Goal: Navigation & Orientation: Find specific page/section

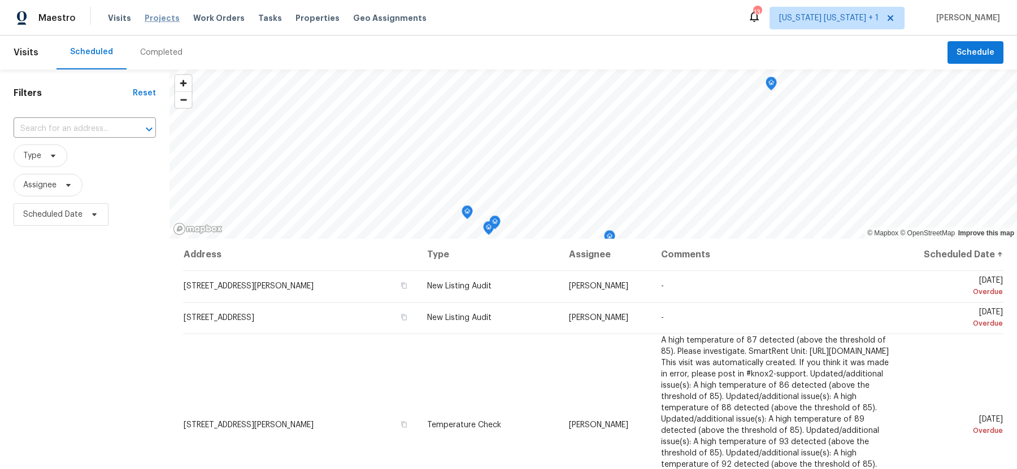
click at [154, 23] on span "Projects" at bounding box center [162, 17] width 35 height 11
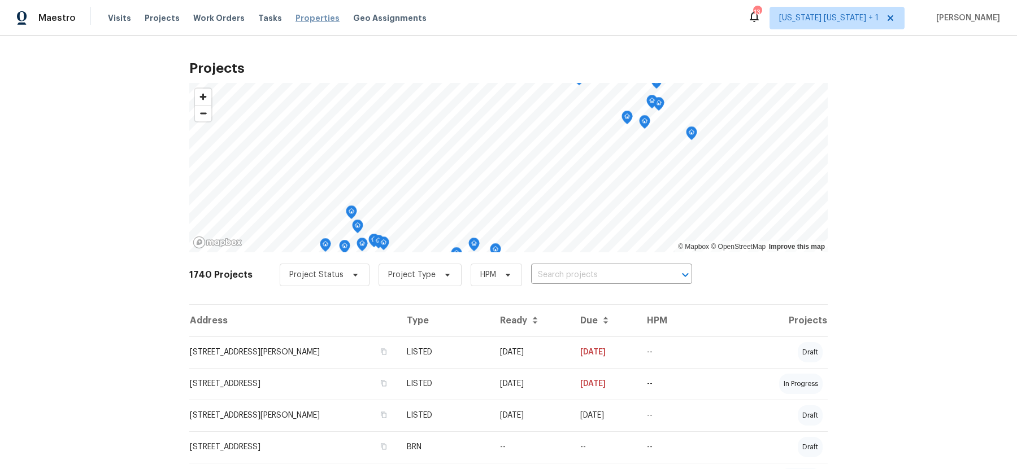
click at [295, 20] on span "Properties" at bounding box center [317, 17] width 44 height 11
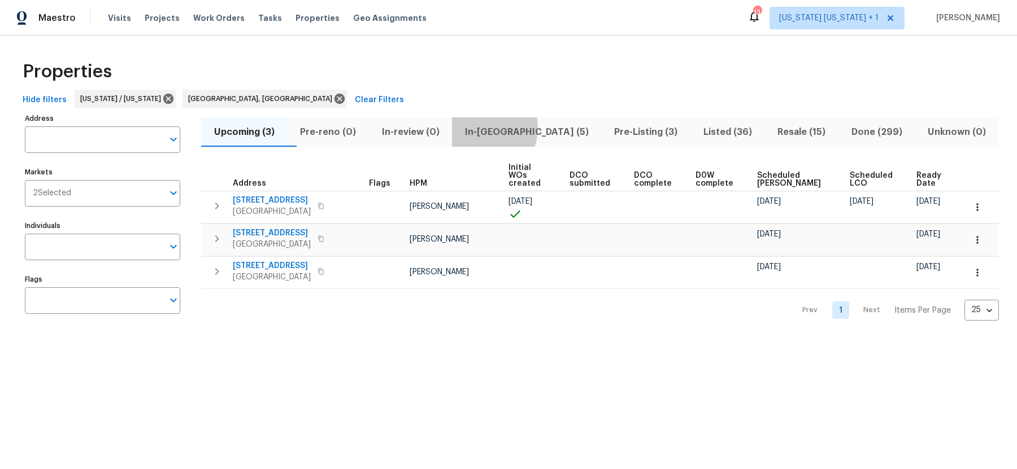
click at [508, 128] on span "In-reno (5)" at bounding box center [527, 132] width 136 height 16
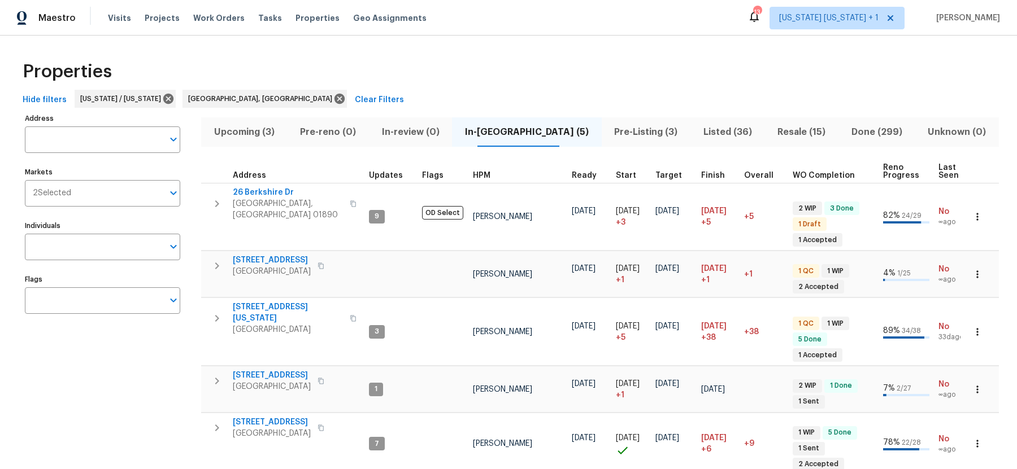
scroll to position [22, 0]
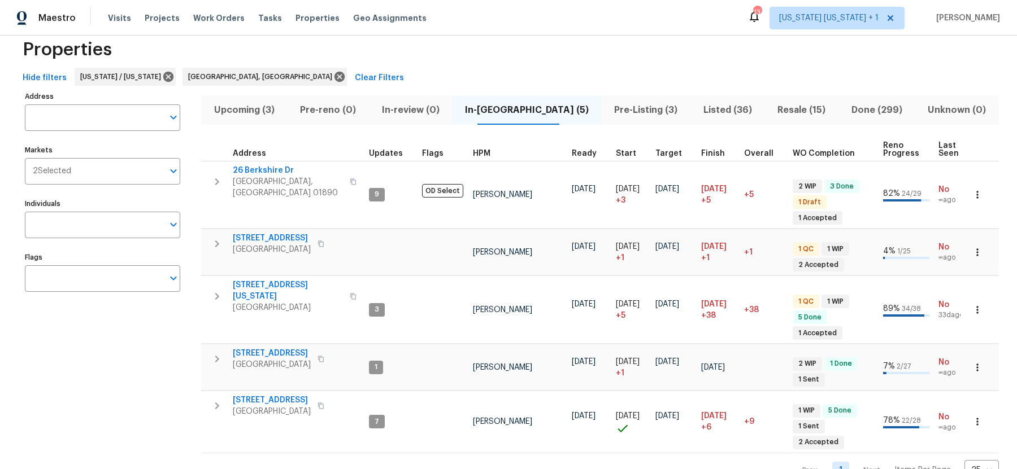
click at [608, 107] on span "Pre-Listing (3)" at bounding box center [645, 110] width 75 height 16
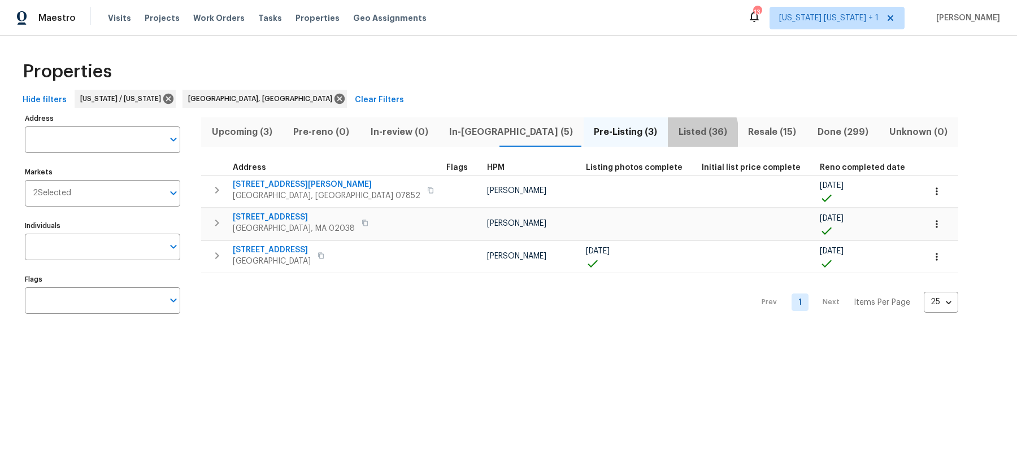
click at [675, 134] on span "Listed (36)" at bounding box center [703, 132] width 56 height 16
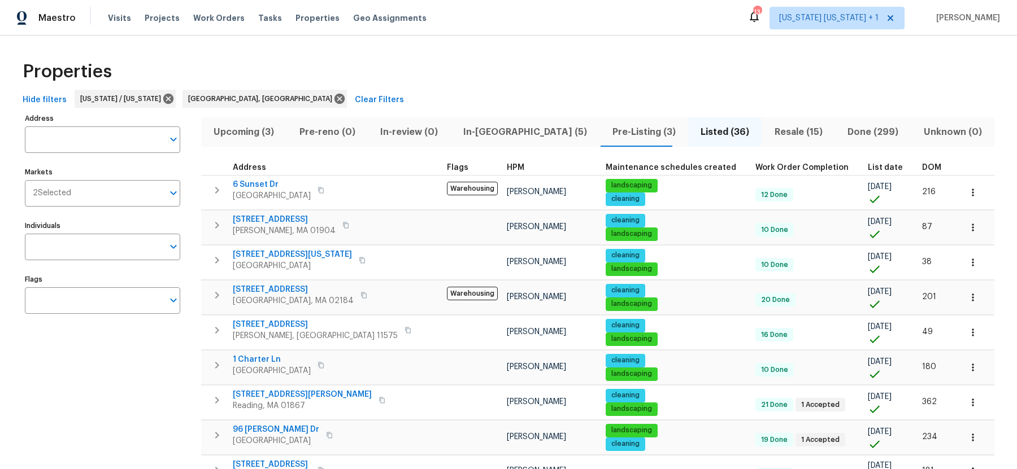
click at [917, 171] on th "DOM" at bounding box center [936, 167] width 38 height 15
click at [922, 166] on span "DOM" at bounding box center [931, 168] width 19 height 8
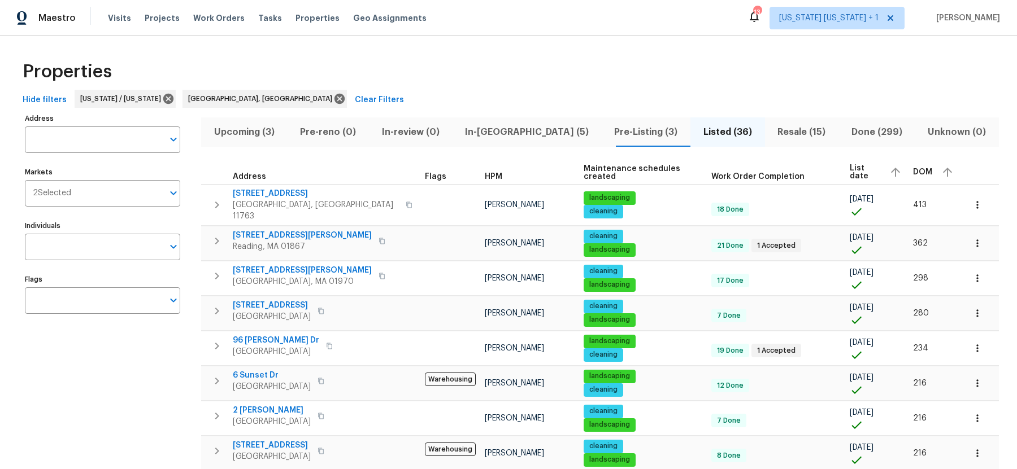
click at [913, 169] on span "DOM" at bounding box center [922, 172] width 19 height 8
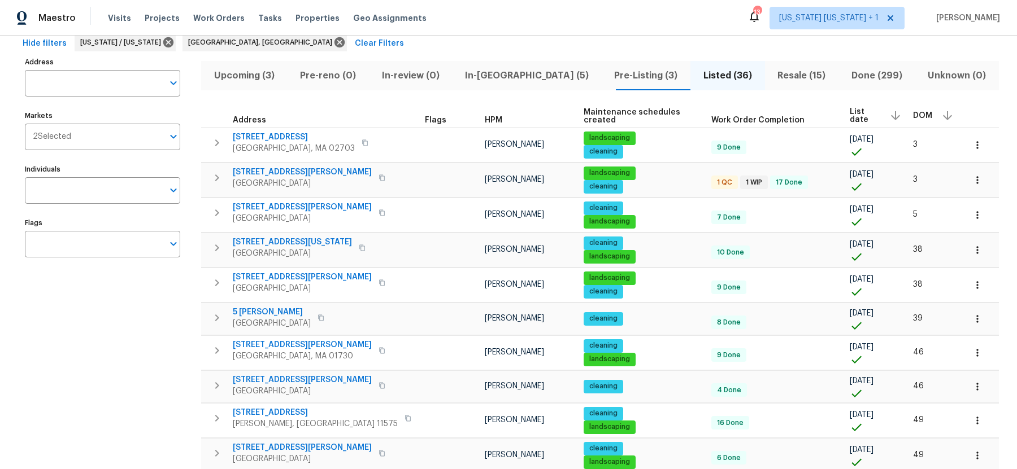
scroll to position [58, 0]
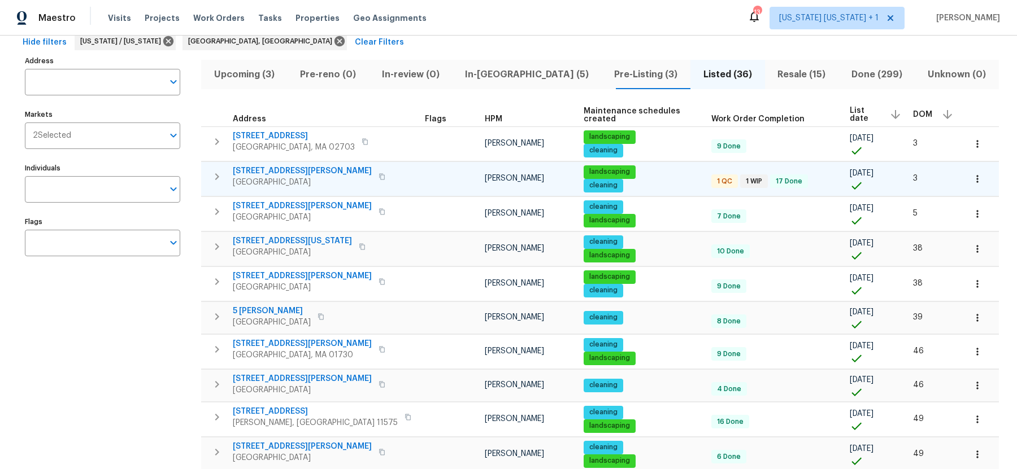
click at [271, 171] on span "260 Everett Rd" at bounding box center [302, 171] width 139 height 11
click at [593, 18] on div "Maestro Visits Projects Work Orders Tasks Properties Geo Assignments 13 New Yor…" at bounding box center [508, 18] width 1017 height 36
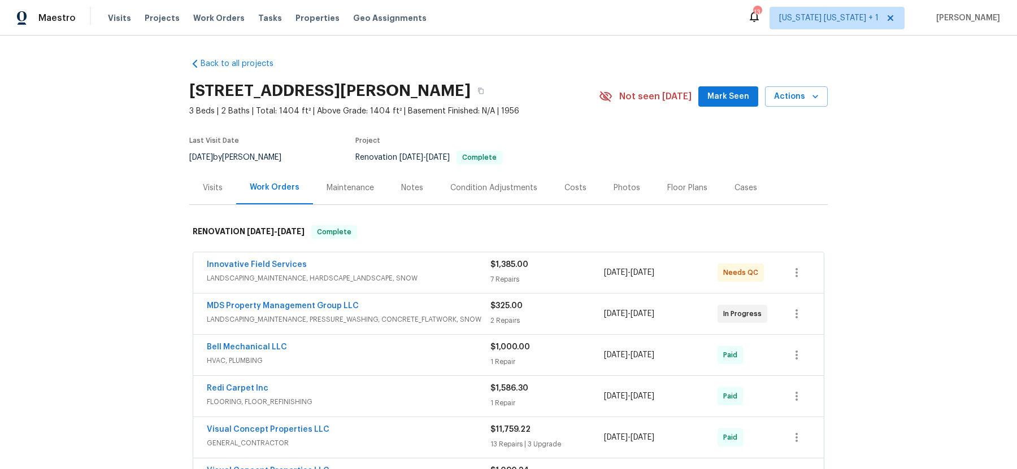
click at [616, 189] on div "Photos" at bounding box center [627, 187] width 27 height 11
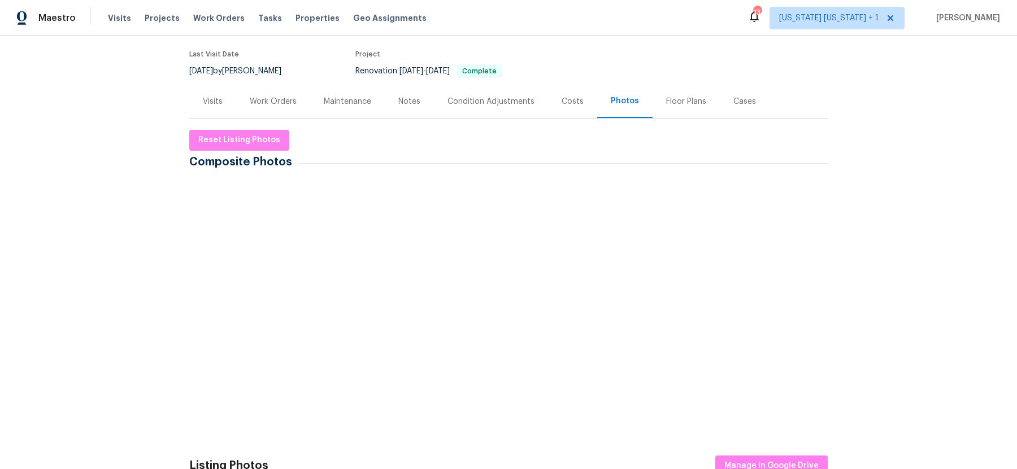
scroll to position [108, 0]
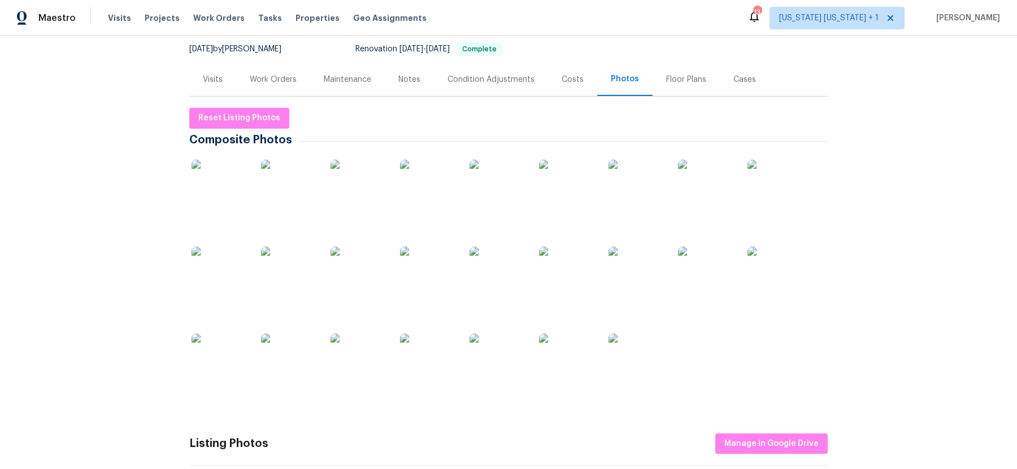
click at [216, 193] on img at bounding box center [220, 188] width 56 height 56
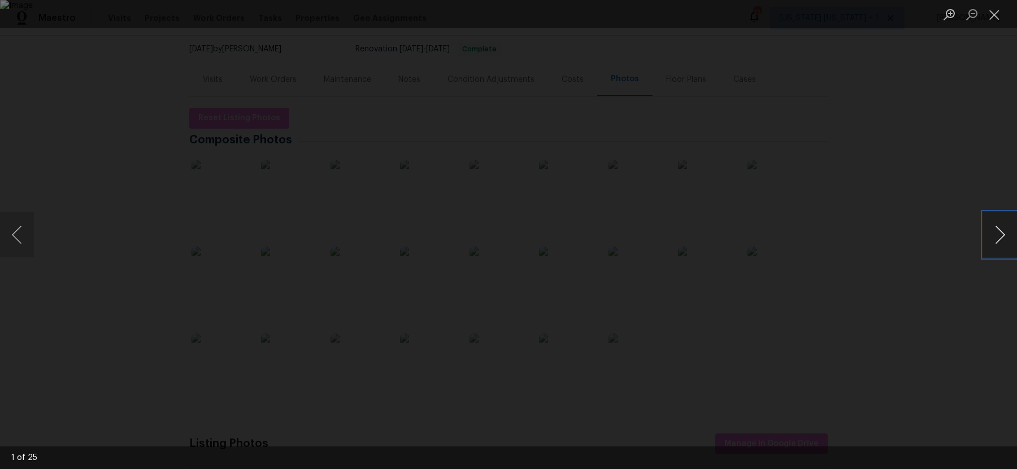
click at [1000, 233] on button "Next image" at bounding box center [1000, 234] width 34 height 45
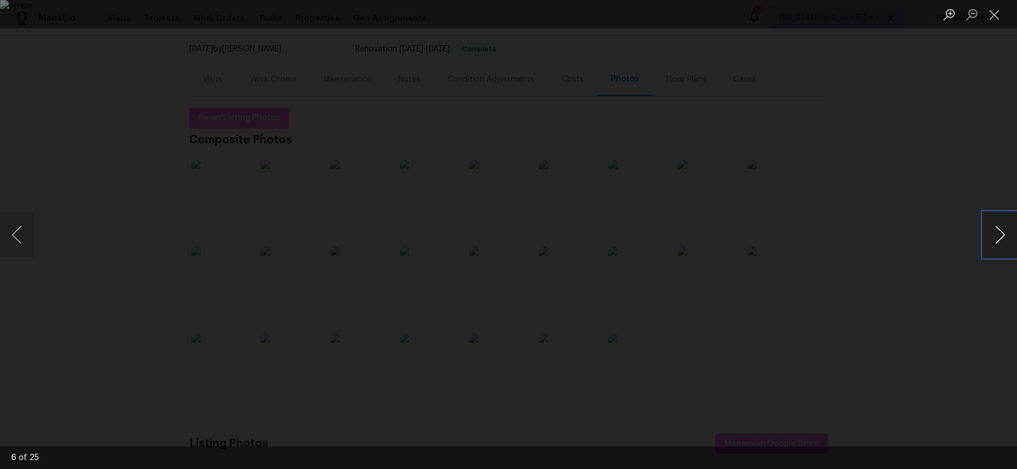
click at [1000, 233] on button "Next image" at bounding box center [1000, 234] width 34 height 45
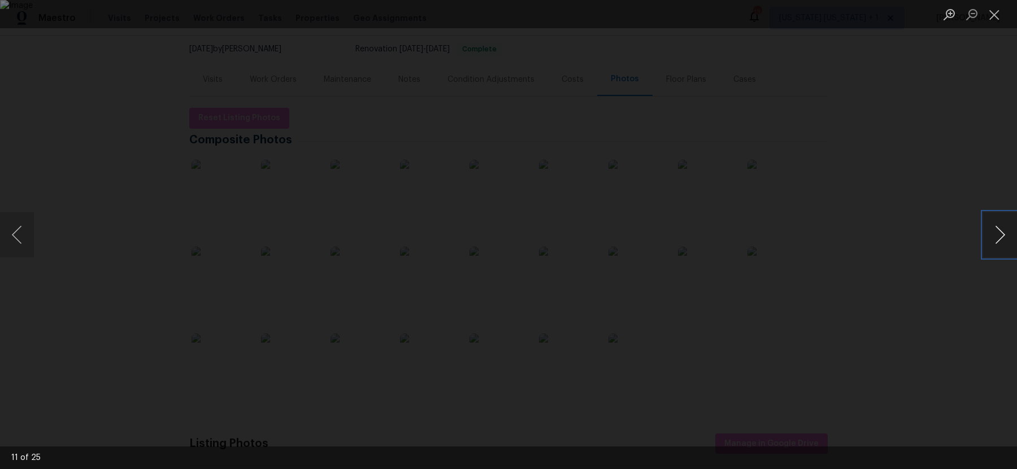
click at [1000, 233] on button "Next image" at bounding box center [1000, 234] width 34 height 45
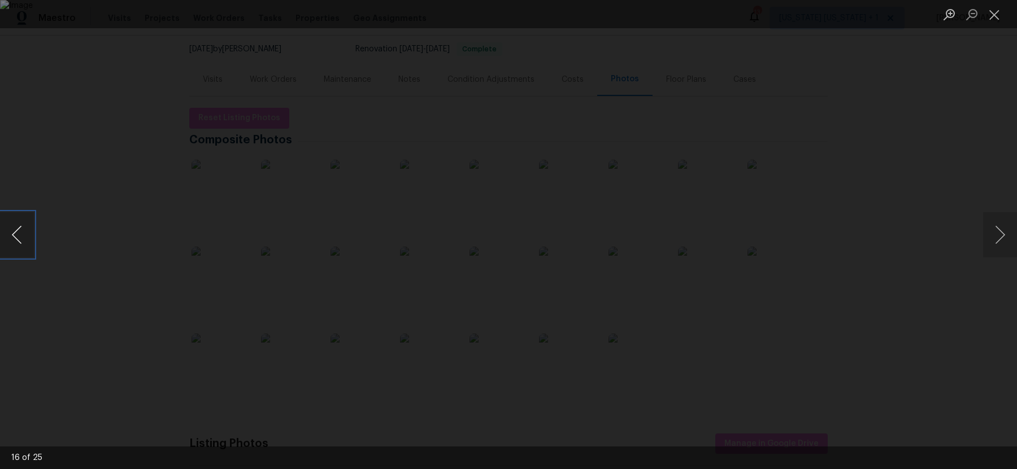
click at [23, 229] on button "Previous image" at bounding box center [17, 234] width 34 height 45
click at [1003, 237] on button "Next image" at bounding box center [1000, 234] width 34 height 45
click at [1002, 237] on button "Next image" at bounding box center [1000, 234] width 34 height 45
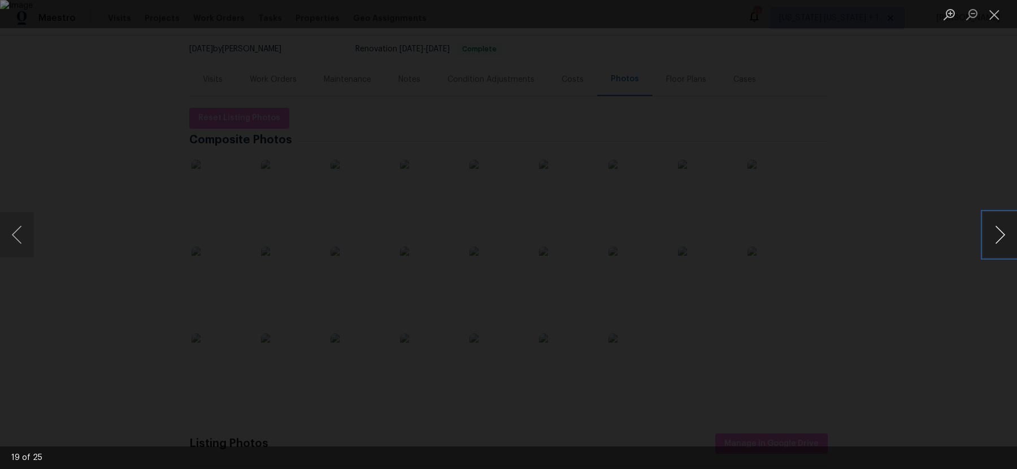
click at [1002, 237] on button "Next image" at bounding box center [1000, 234] width 34 height 45
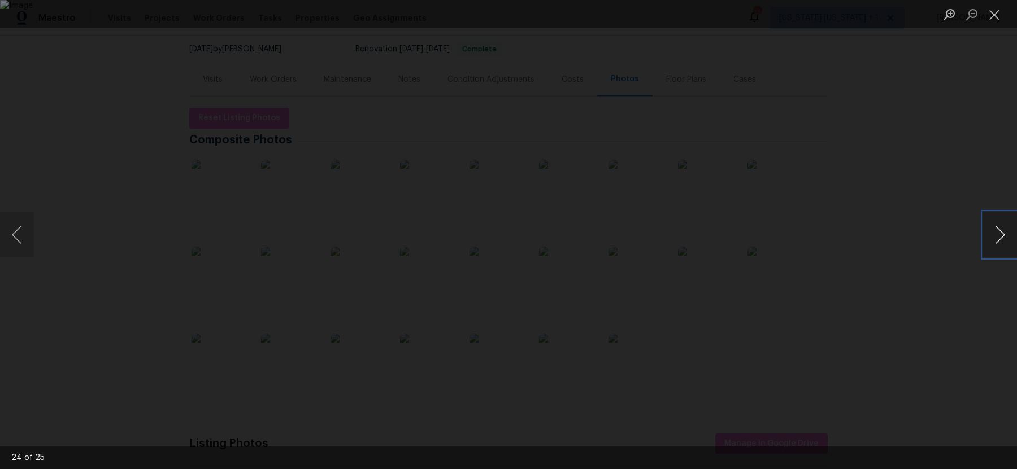
click at [1002, 237] on button "Next image" at bounding box center [1000, 234] width 34 height 45
click at [937, 251] on div "Lightbox" at bounding box center [508, 234] width 1017 height 469
